Goal: Task Accomplishment & Management: Use online tool/utility

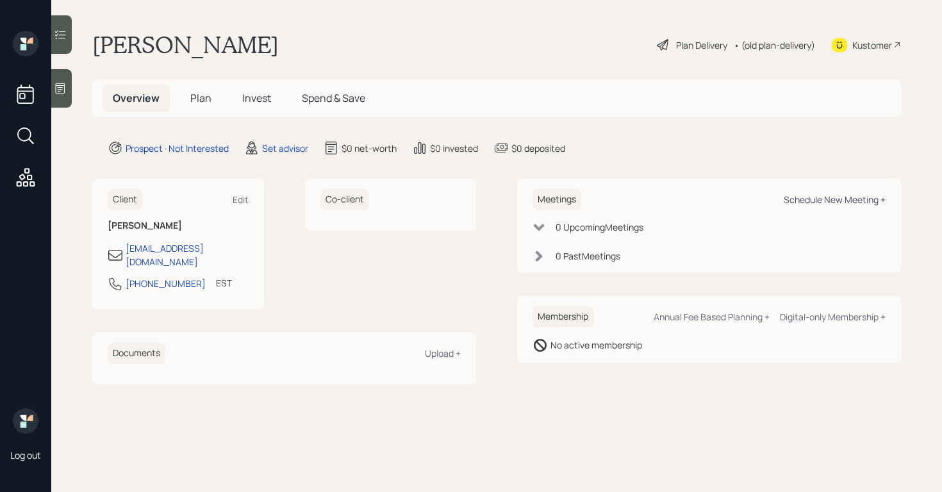
click at [833, 198] on div "Schedule New Meeting +" at bounding box center [835, 200] width 102 height 12
select select "round-[PERSON_NAME]"
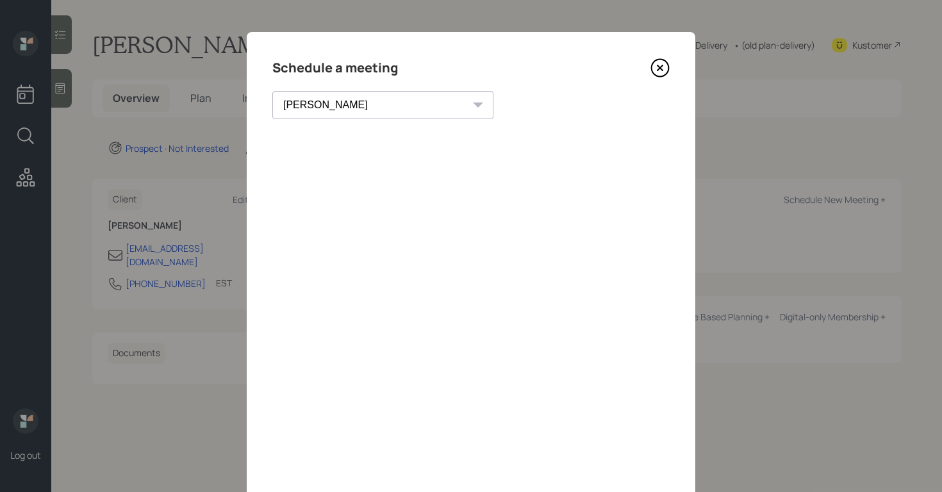
click at [659, 72] on icon at bounding box center [660, 67] width 19 height 19
